Goal: Task Accomplishment & Management: Complete application form

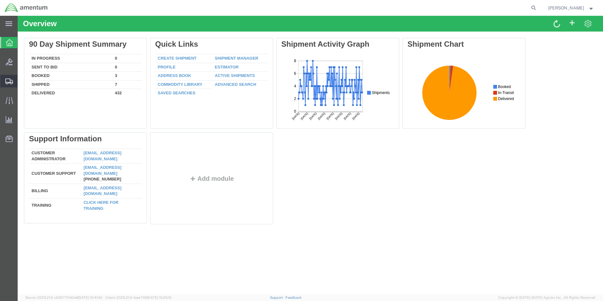
click at [0, 0] on span "Create Shipment" at bounding box center [0, 0] width 0 height 0
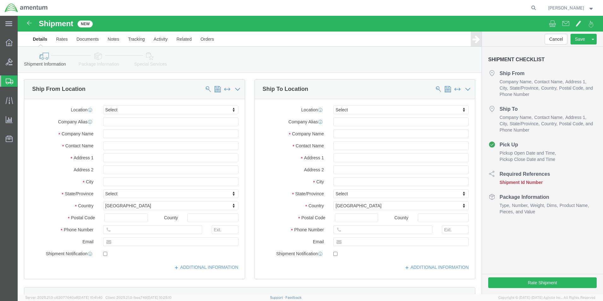
select select
type input "eho"
select select "49929"
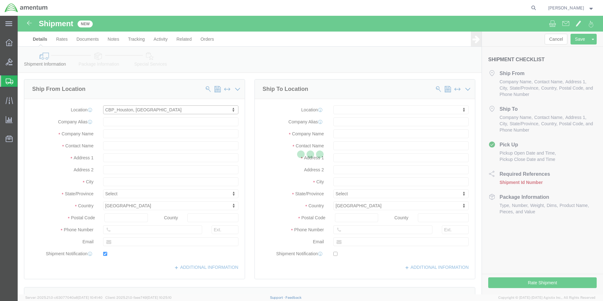
type input "[STREET_ADDRESS][PERSON_NAME]"
type input "Hangar 15A, c/o US CBP"
type input "77303"
type input "[PHONE_NUMBER]"
type input "[PERSON_NAME][EMAIL_ADDRESS][PERSON_NAME][DOMAIN_NAME]"
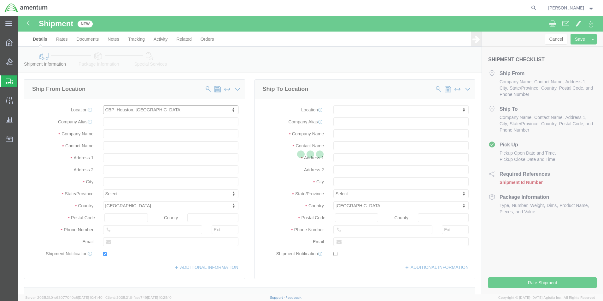
checkbox input "true"
type input "Amentum Services, Inc"
type input "[PERSON_NAME]"
type input "Conroe"
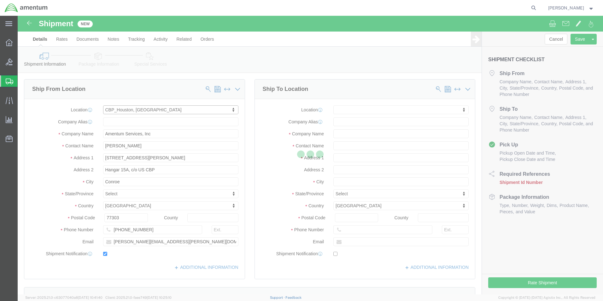
select select "[GEOGRAPHIC_DATA]"
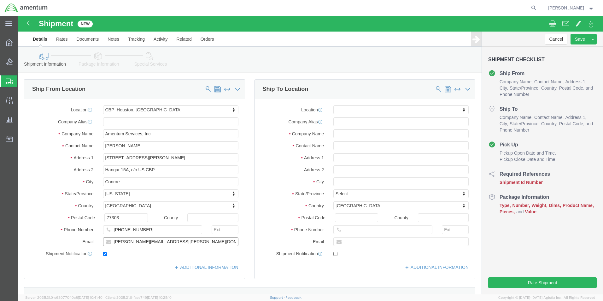
click input "[PERSON_NAME][EMAIL_ADDRESS][PERSON_NAME][DOMAIN_NAME]"
click input "checkbox"
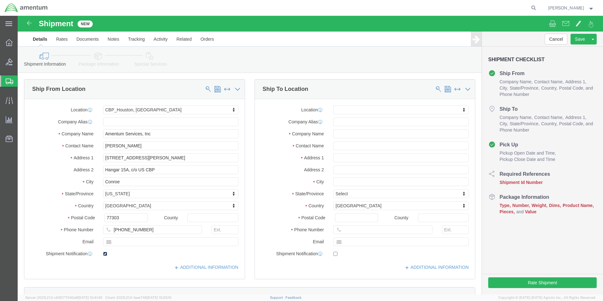
click input "checkbox"
checkbox input "false"
click input "text"
type input "CON"
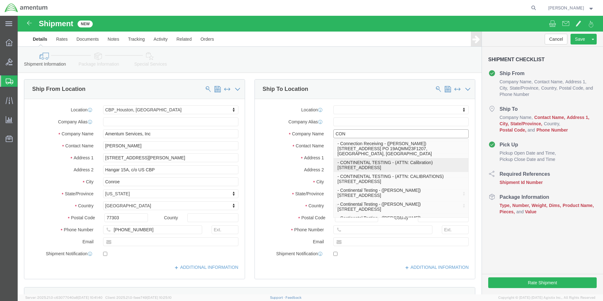
click p "- CONTINENTAL TESTING - (ATTN: Calibration) [STREET_ADDRESS]"
select select
type input "[STREET_ADDRESS]"
type input "45322"
type input "CONTINENTAL TESTING"
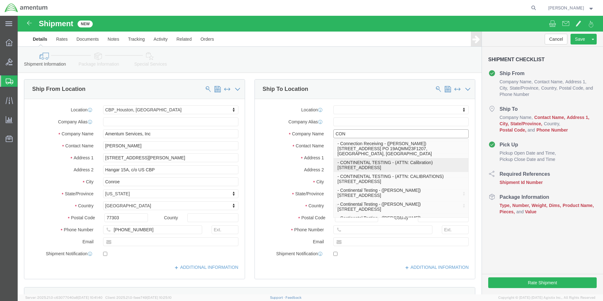
type input "ATTN: Calibration"
type input "UNION"
select select "OH"
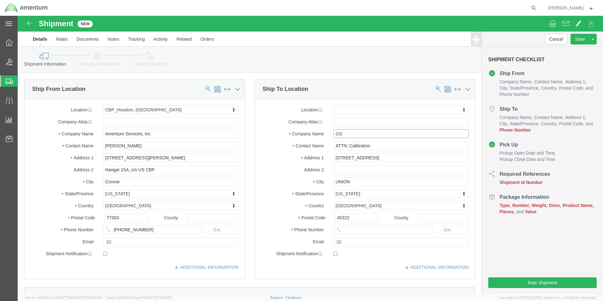
type input "C"
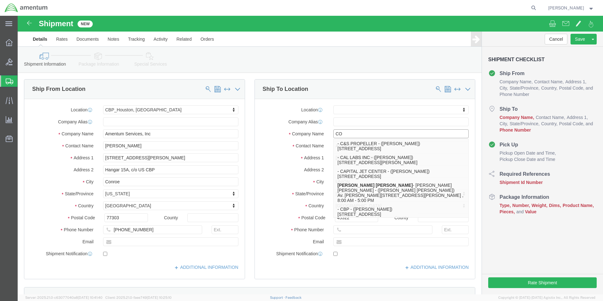
type input "CON"
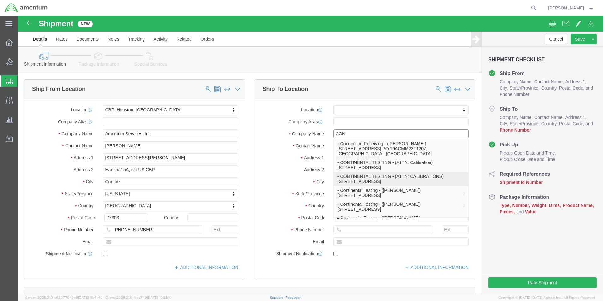
click p "- CONTINENTAL TESTING - (ATTN: CALIBRATIONS) [STREET_ADDRESS]"
select select
type input "CONTINENTAL TESTING"
type input "ATTN: CALIBRATIONS"
select select "OH"
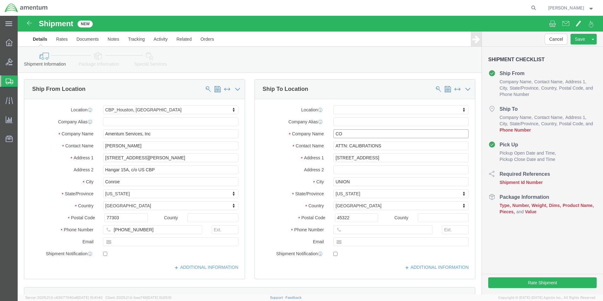
type input "C"
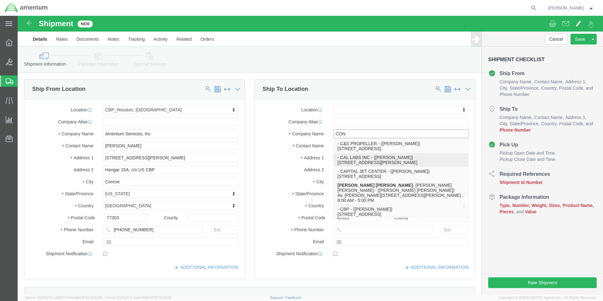
type input "CONT"
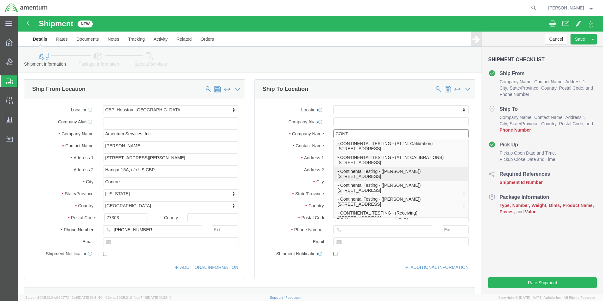
click p "- Continental Testing - ([PERSON_NAME]) [STREET_ADDRESS]"
select select
type input "[STREET_ADDRESS]"
type input "[PHONE_NUMBER]"
type input "Continental Testing"
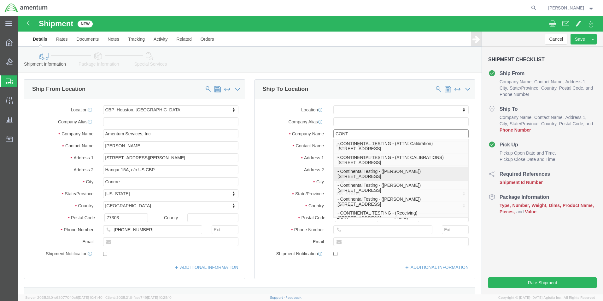
type input "[PERSON_NAME]"
type input "Union"
select select "OH"
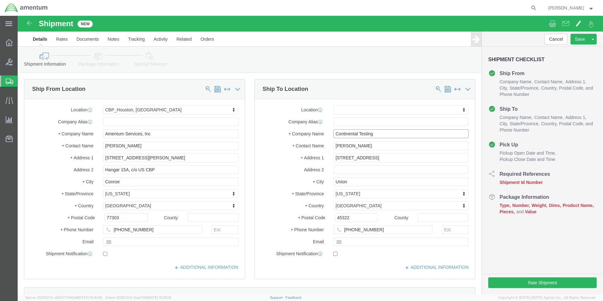
type input "Continental Testing"
drag, startPoint x: 351, startPoint y: 130, endPoint x: 280, endPoint y: 125, distance: 71.5
click div "Location My Profile Location [PHONE_NUMBER] [PHONE_NUMBER] [PHONE_NUMBER] [PHON…"
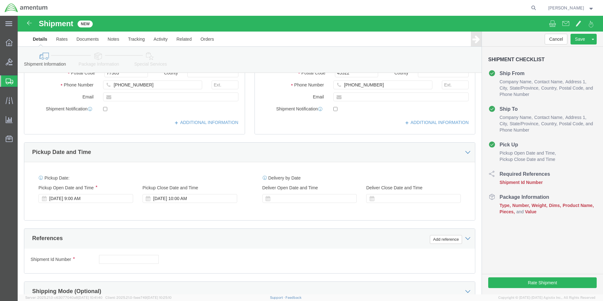
scroll to position [158, 0]
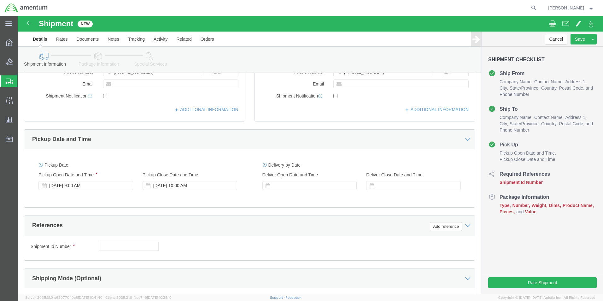
type input "CALIBRATION DEPARTMENT"
click div "[DATE] 9:00 AM"
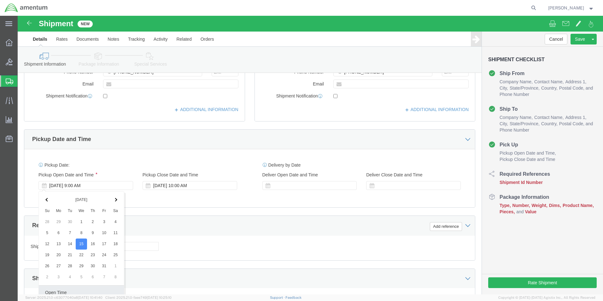
scroll to position [263, 0]
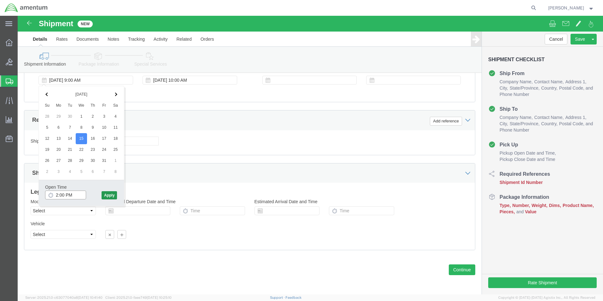
type input "2:00 PM"
click button "Apply"
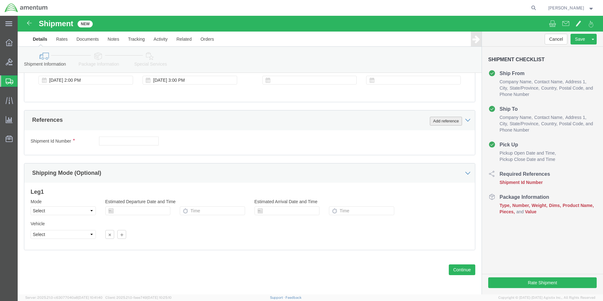
click button "Add reference"
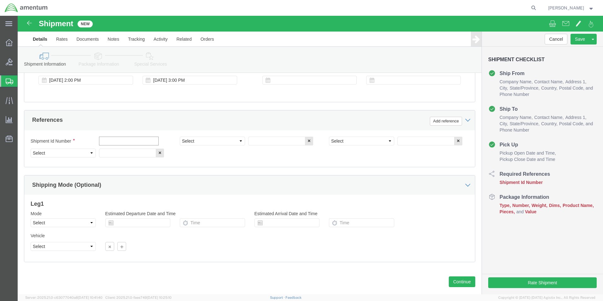
click input "text"
type input "[DATE]"
click select "Select Account Type Activity ID Airline Appointment Number ASN Batch Request # …"
select select "CUSTREF"
click select "Select Account Type Activity ID Airline Appointment Number ASN Batch Request # …"
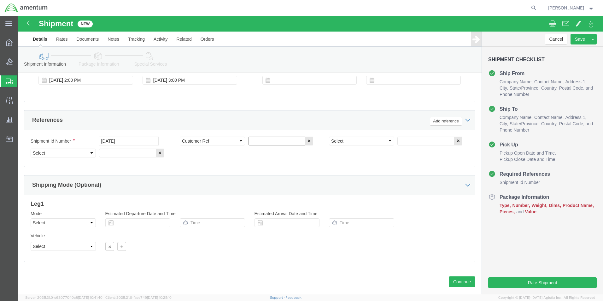
click input "text"
type input "CBP0044985"
click select "Select Account Type Activity ID Airline Appointment Number ASN Batch Request # …"
select select "PROJNUM"
click select "Select Account Type Activity ID Airline Appointment Number ASN Batch Request # …"
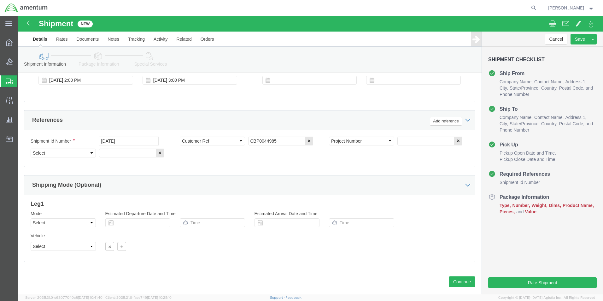
click div "Select Account Type Activity ID Airline Appointment Number ASN Batch Request # …"
click input "text"
type input "6118.04.03.2219.000.EHO.0000"
click select "Select Account Type Activity ID Airline Appointment Number ASN Batch Request # …"
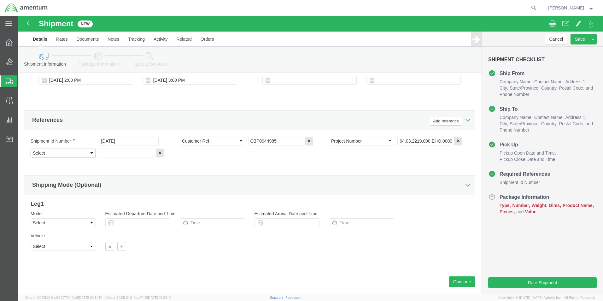
scroll to position [0, 0]
select select "DEPT"
click select "Select Account Type Activity ID Airline Appointment Number ASN Batch Request # …"
drag, startPoint x: 92, startPoint y: 136, endPoint x: 97, endPoint y: 133, distance: 5.9
click input "text"
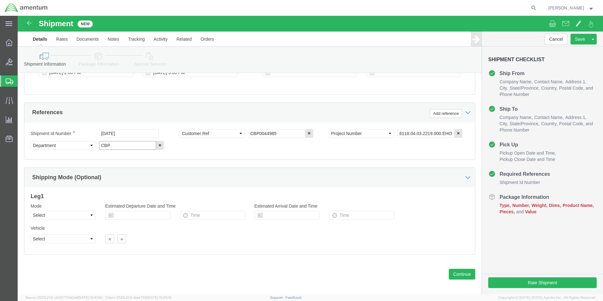
scroll to position [275, 0]
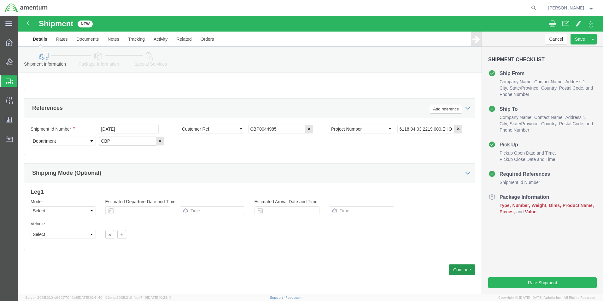
type input "CBP"
click button "Continue"
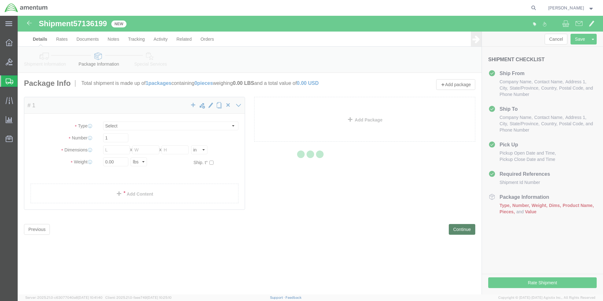
select select "CBOX"
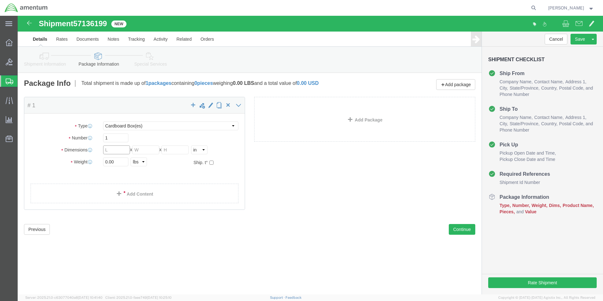
click input "text"
type input "28"
type input "12"
type input "66.0"
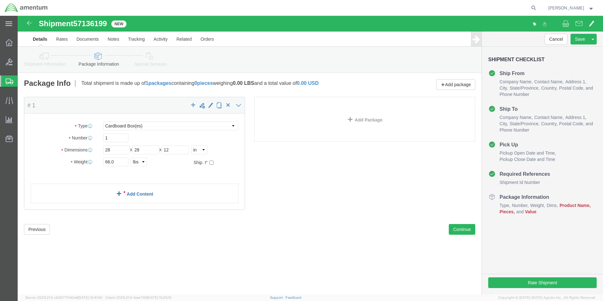
click link "Add Content"
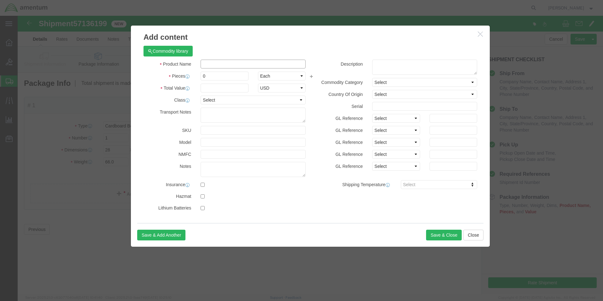
click input "text"
type input "MOBI LOK"
type input "1"
type input "25000.00"
click button "Save & Close"
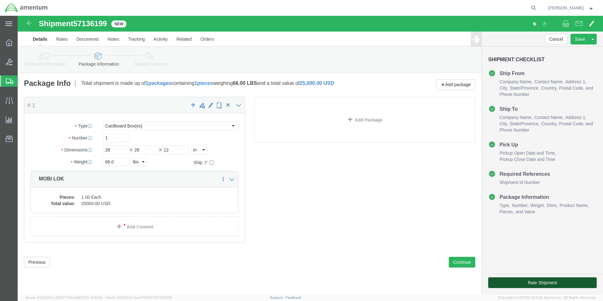
click button "Rate Shipment"
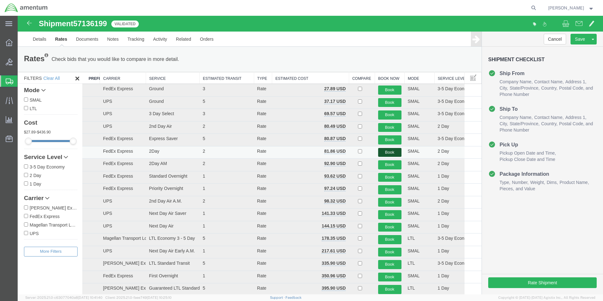
click at [391, 151] on button "Book" at bounding box center [389, 152] width 23 height 9
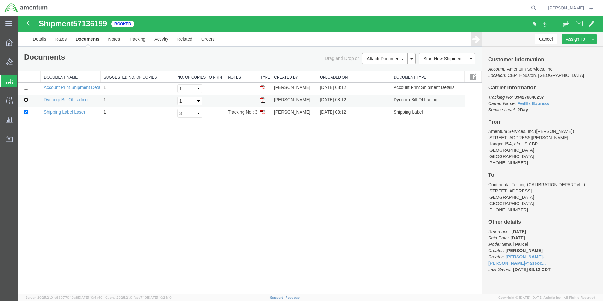
click at [26, 99] on input "checkbox" at bounding box center [26, 100] width 4 height 4
checkbox input "true"
click at [375, 70] on link "Print Documents" at bounding box center [388, 69] width 55 height 9
click at [39, 38] on link "Details" at bounding box center [39, 39] width 22 height 15
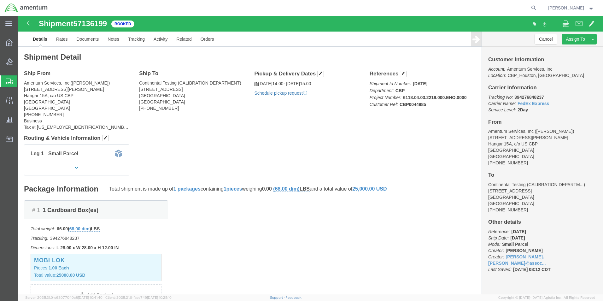
click link "Schedule pickup request"
click link "Clone Shipment"
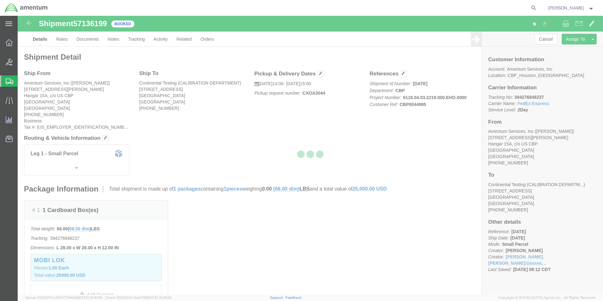
select select "49929"
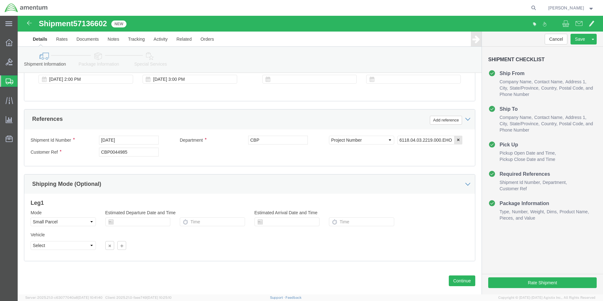
scroll to position [275, 0]
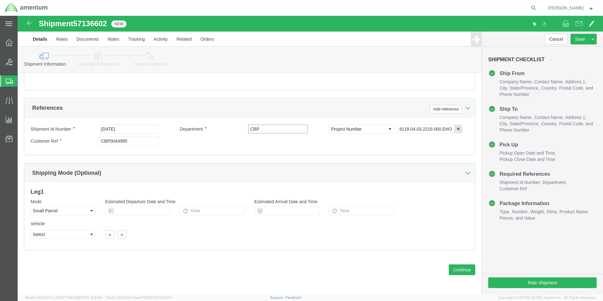
click input "CBP"
click input "CBP0044985"
type input "CBP0044973"
drag, startPoint x: 444, startPoint y: 256, endPoint x: 444, endPoint y: 252, distance: 3.2
click button "Continue"
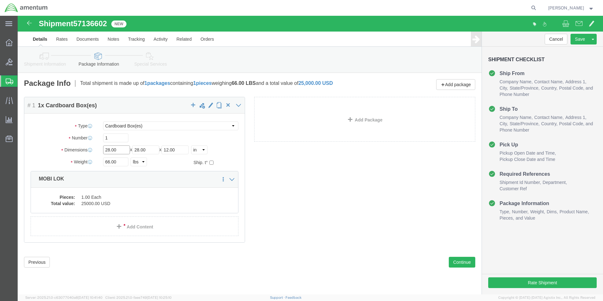
click input "28.00"
type input "2"
type input "24"
type input "12"
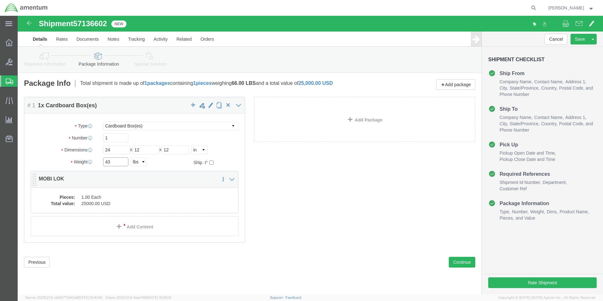
type input "43"
click dd "1.00 Each"
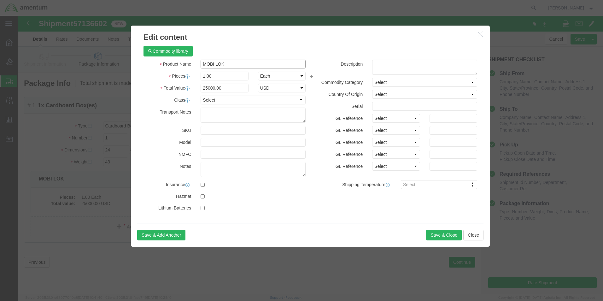
drag, startPoint x: 225, startPoint y: 48, endPoint x: 171, endPoint y: 58, distance: 54.6
click div "Product Name MOBI LOK Pieces 1.00 Select Bag Barrels 100Board Feet Bottle Box B…"
type input "PITOT STATIC"
click button "Save & Close"
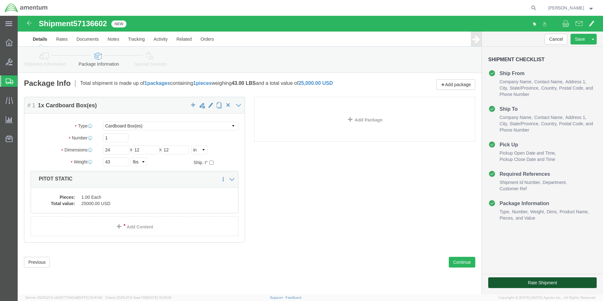
click button "Rate Shipment"
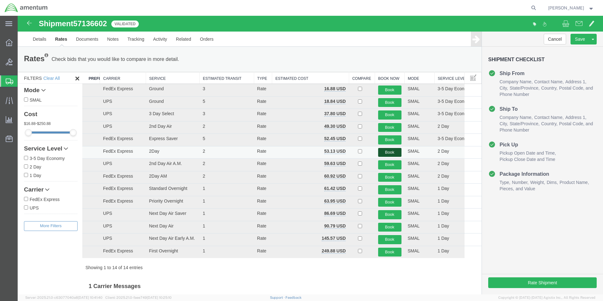
click at [395, 151] on button "Book" at bounding box center [389, 152] width 23 height 9
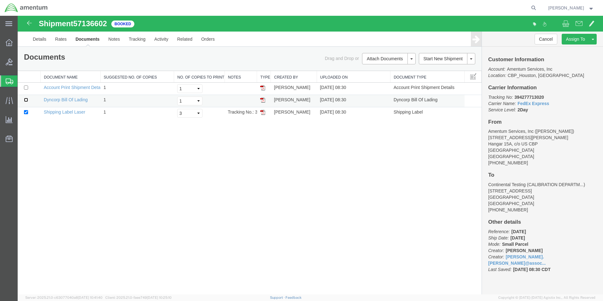
click at [25, 100] on input "checkbox" at bounding box center [26, 100] width 4 height 4
checkbox input "true"
click at [372, 69] on link "Print Documents" at bounding box center [388, 69] width 55 height 9
click at [558, 48] on link "Clone Shipment" at bounding box center [569, 49] width 55 height 9
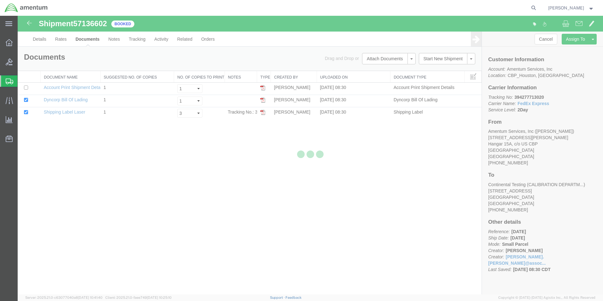
select select "49929"
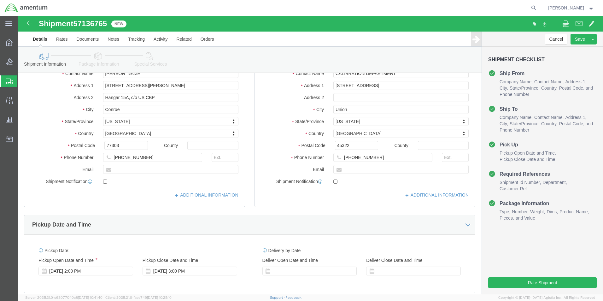
scroll to position [252, 0]
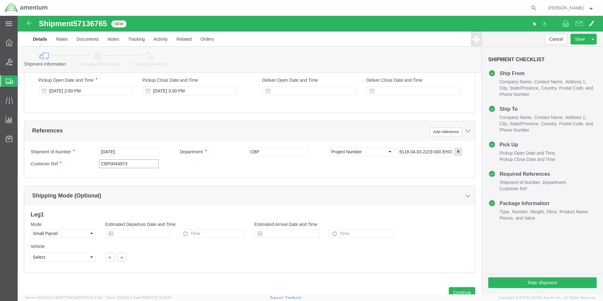
click input "CBP0044973"
type input "CBP0044979"
click button "Continue"
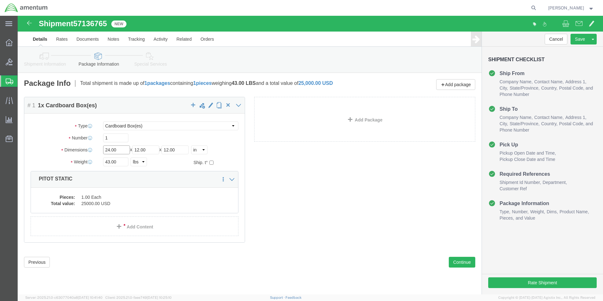
click input "24.00"
type input "16"
type input "10"
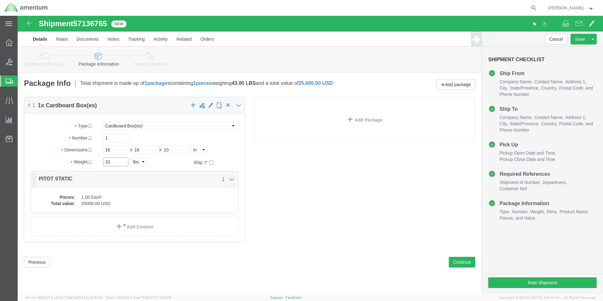
type input "10"
click dd "1.00 Each"
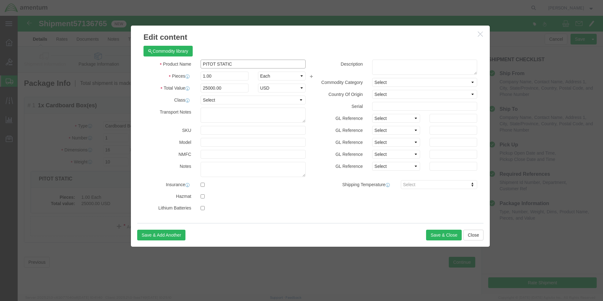
click input "PITOT STATIC"
type input "P"
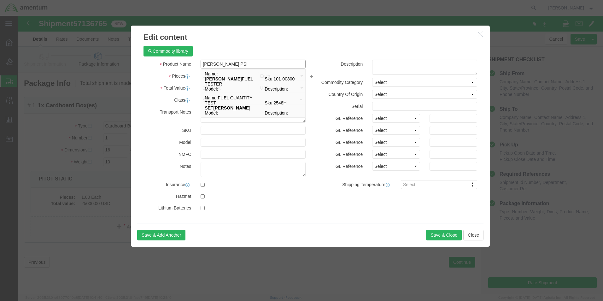
type input "[PERSON_NAME] PSI"
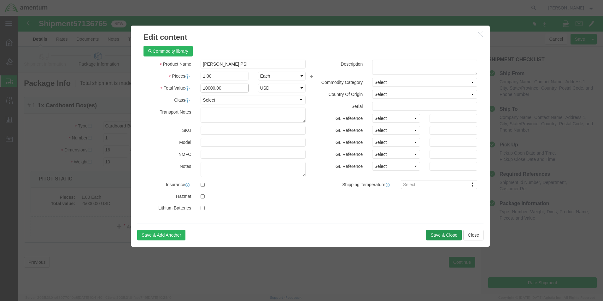
type input "10000.00"
click button "Save & Close"
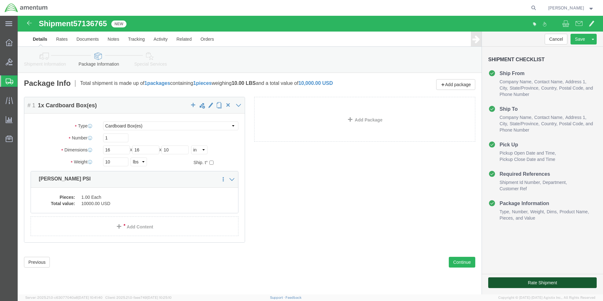
click button "Rate Shipment"
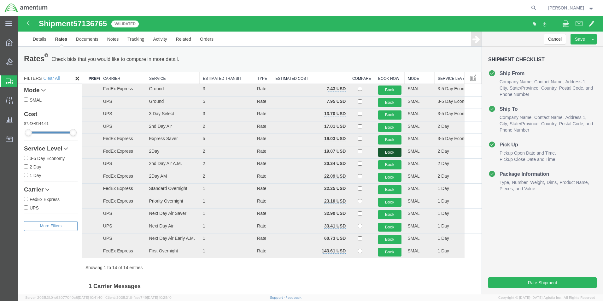
click at [386, 151] on button "Book" at bounding box center [389, 152] width 23 height 9
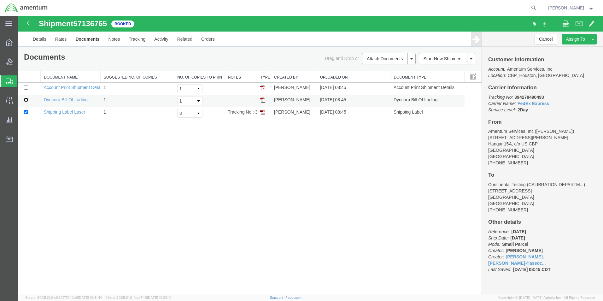
click at [27, 101] on input "checkbox" at bounding box center [26, 100] width 4 height 4
checkbox input "true"
click at [382, 72] on link "Print Documents" at bounding box center [388, 69] width 55 height 9
click at [570, 50] on link "Clone Shipment" at bounding box center [569, 49] width 55 height 9
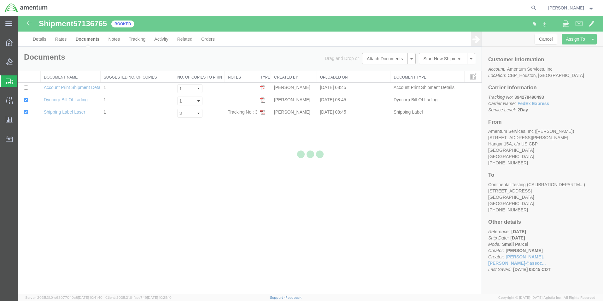
select select "49929"
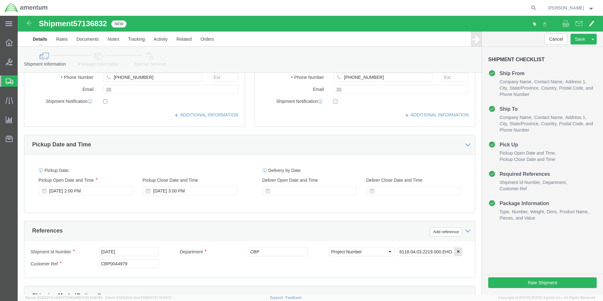
scroll to position [252, 0]
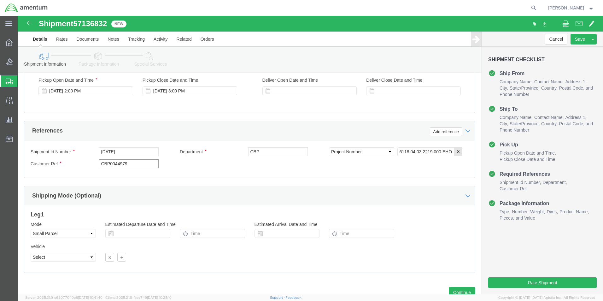
click input "CBP0044979"
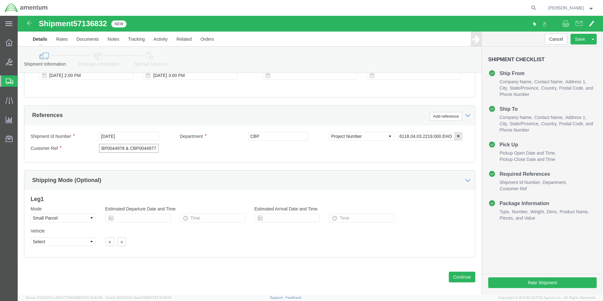
scroll to position [275, 0]
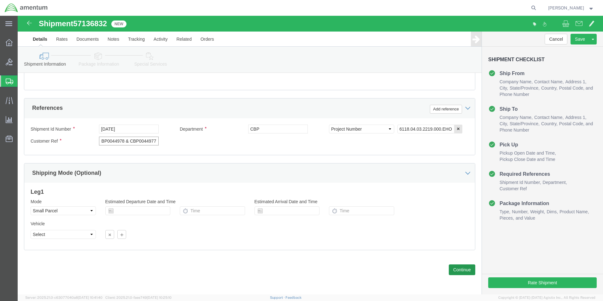
type input "CBP0044978 & CBP0044977"
click button "Continue"
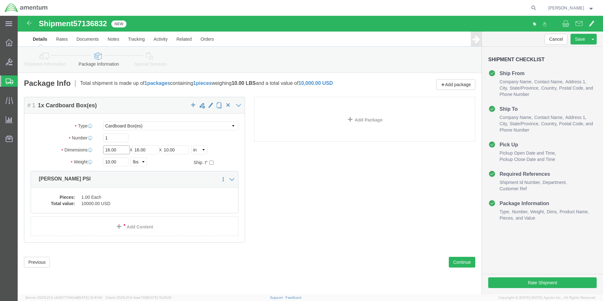
click div "Dimensions Length 16.00 x Width 16.00 x Height 10.00 Select cm ft in"
type input "10"
type input "3.0"
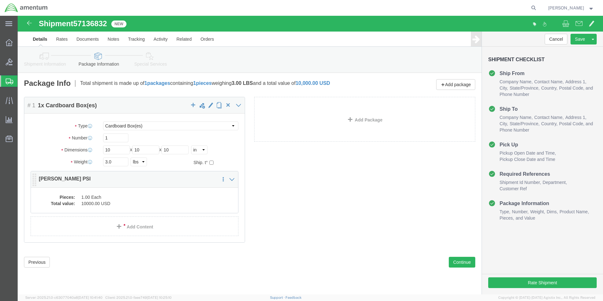
click dd "1.00 Each"
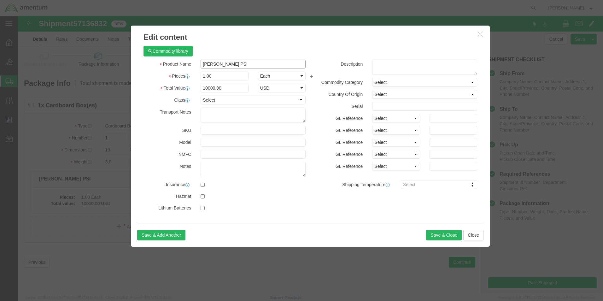
drag, startPoint x: 172, startPoint y: 44, endPoint x: 161, endPoint y: 44, distance: 11.0
click div "Product Name [PERSON_NAME] PSI"
type input "PROTRACTOR & LED LIGHT METER"
type input "1"
type input "10000"
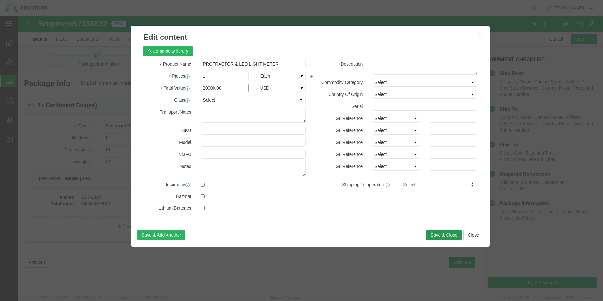
type input "20000.00"
click button "Save & Close"
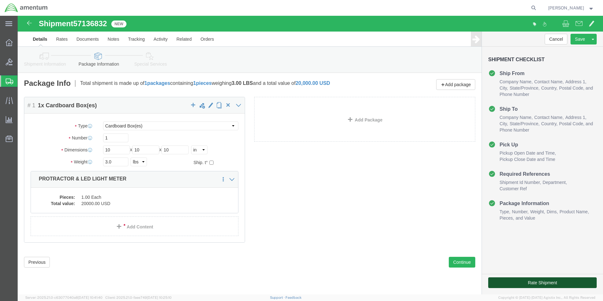
click button "Rate Shipment"
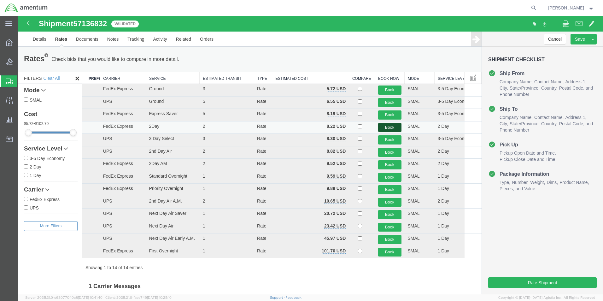
click at [391, 125] on button "Book" at bounding box center [389, 127] width 23 height 9
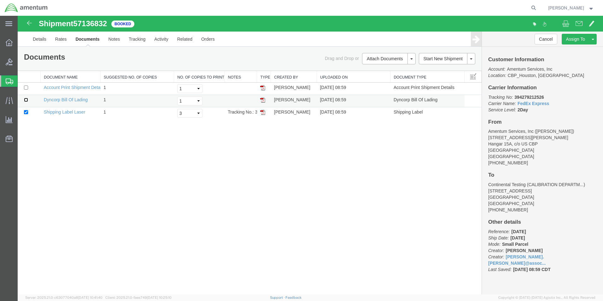
click at [26, 101] on input "checkbox" at bounding box center [26, 100] width 4 height 4
checkbox input "true"
click at [391, 70] on link "Print Documents" at bounding box center [388, 69] width 55 height 9
